Goal: Navigation & Orientation: Find specific page/section

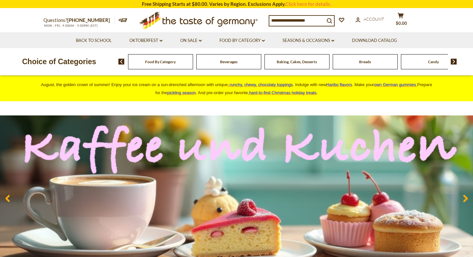
click at [298, 61] on span "Baking, Cakes, Desserts" at bounding box center [297, 61] width 40 height 5
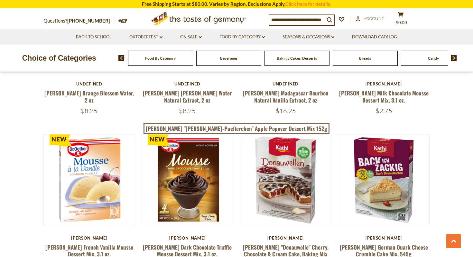
scroll to position [441, 0]
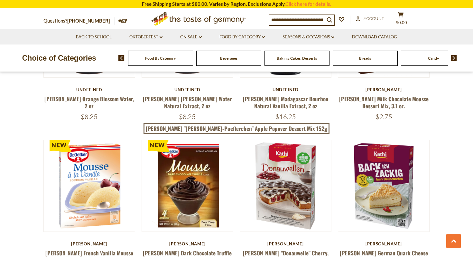
click at [154, 62] on div "Food By Category" at bounding box center [160, 58] width 65 height 15
click at [156, 58] on span "Food By Category" at bounding box center [160, 58] width 31 height 5
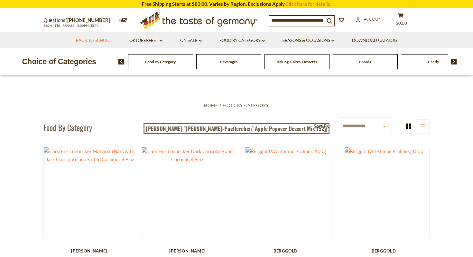
click at [97, 38] on link "Back to School" at bounding box center [94, 40] width 36 height 7
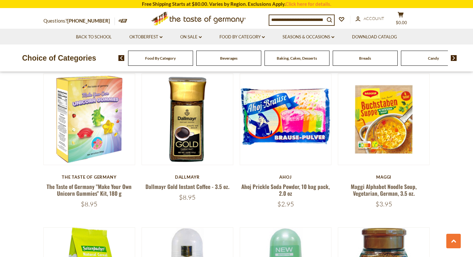
scroll to position [1285, 0]
